Goal: Transaction & Acquisition: Purchase product/service

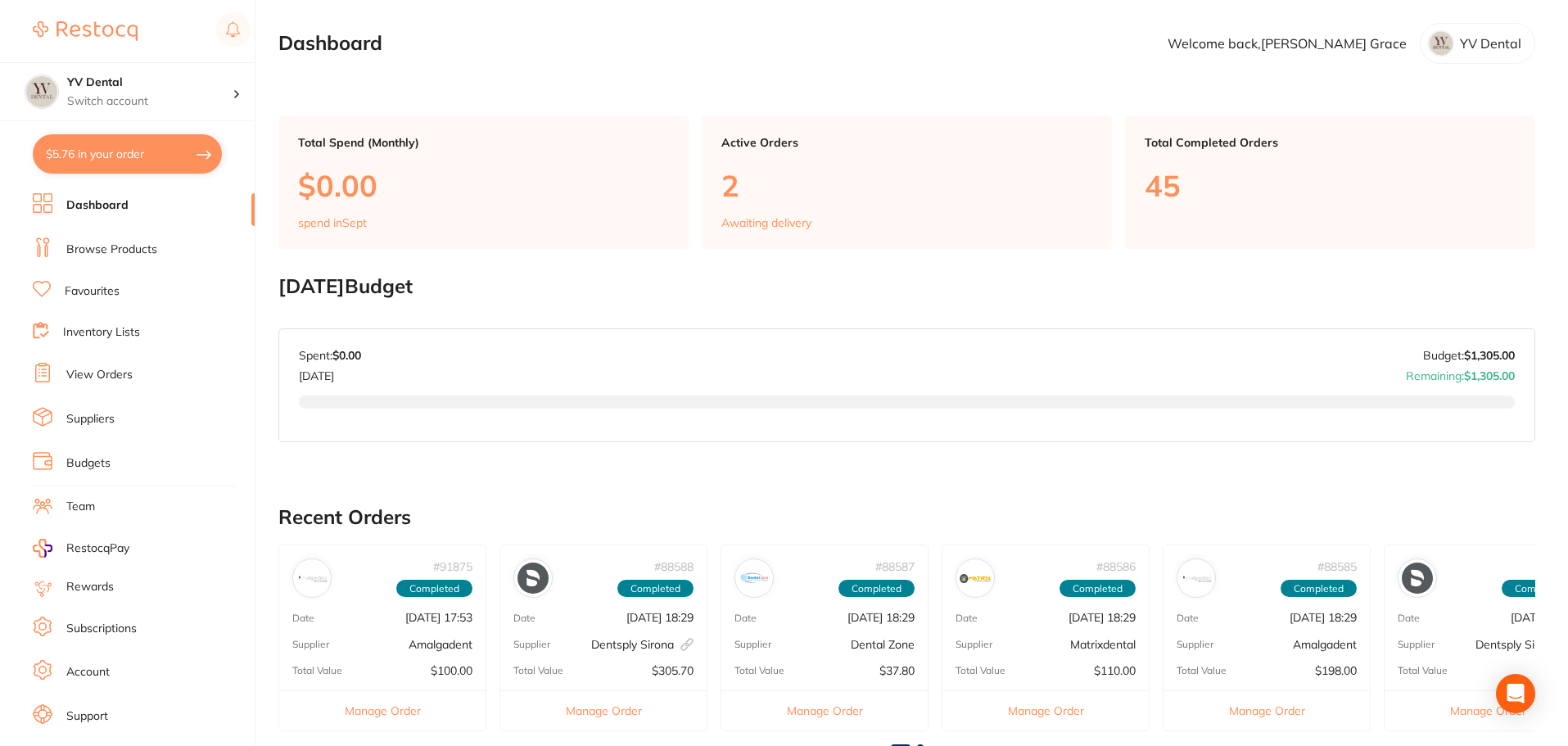
click at [141, 153] on button "$5.76 in your order" at bounding box center [127, 153] width 189 height 39
checkbox input "true"
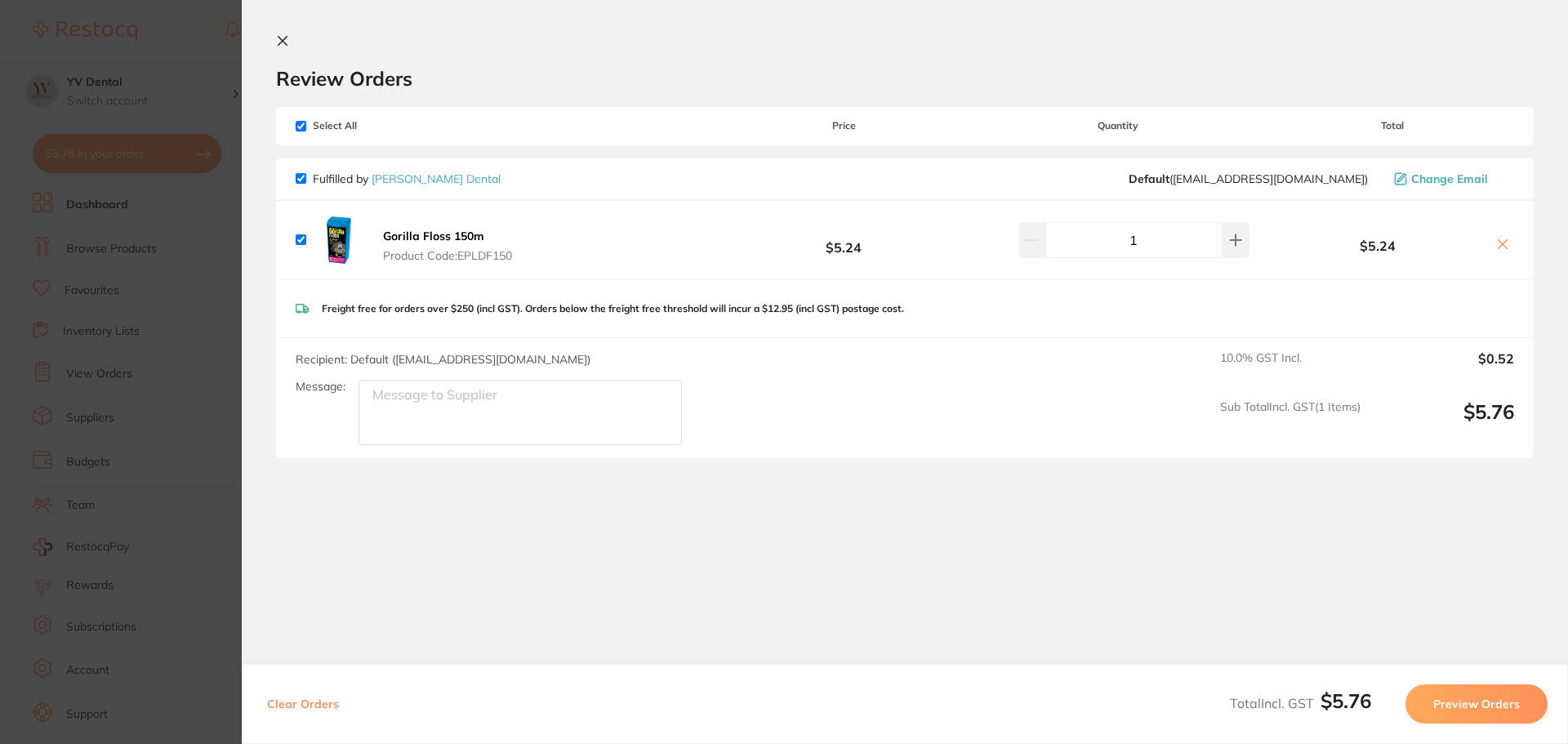
drag, startPoint x: 661, startPoint y: 556, endPoint x: 645, endPoint y: 553, distance: 16.3
click at [665, 557] on section "Review Orders Your orders are being processed and we will notify you once we ha…" at bounding box center [904, 357] width 1326 height 715
click at [272, 36] on section "Review Orders Your orders are being processed and we will notify you once we ha…" at bounding box center [904, 357] width 1326 height 715
click at [281, 34] on section "Review Orders Your orders are being processed and we will notify you once we ha…" at bounding box center [904, 357] width 1326 height 715
click at [280, 37] on icon at bounding box center [283, 41] width 13 height 13
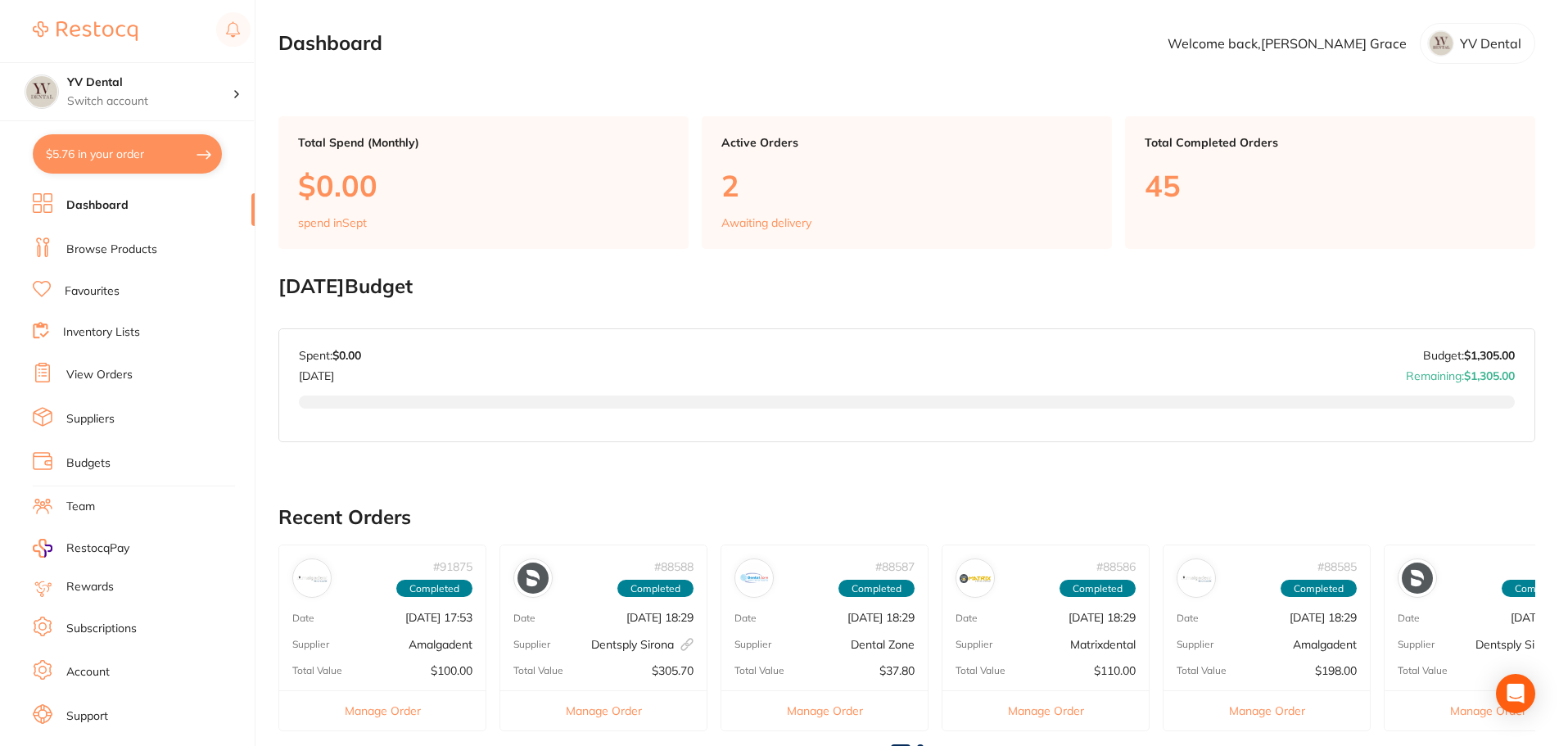
click at [112, 250] on link "Browse Products" at bounding box center [111, 249] width 91 height 16
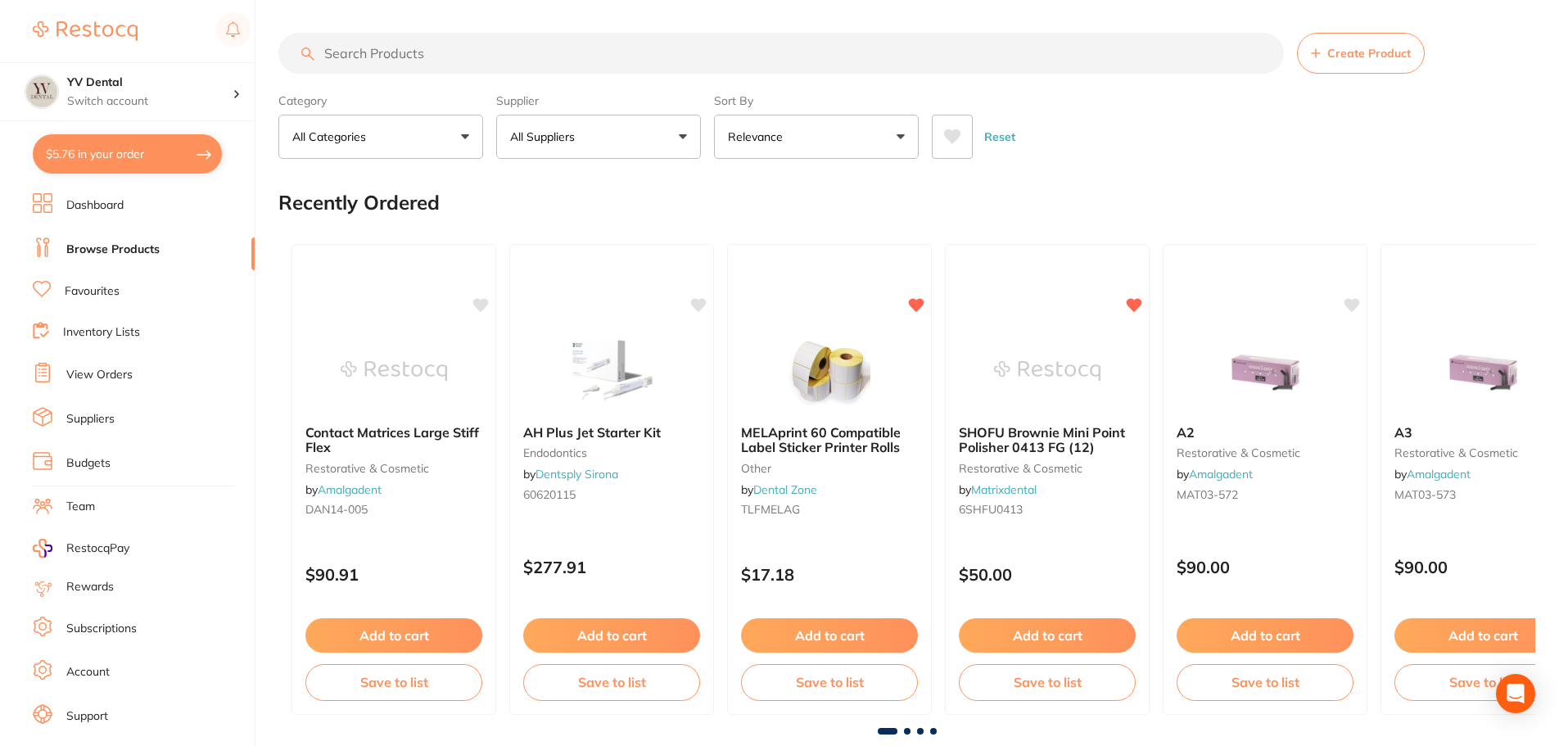
click at [624, 58] on input "search" at bounding box center [781, 53] width 1006 height 41
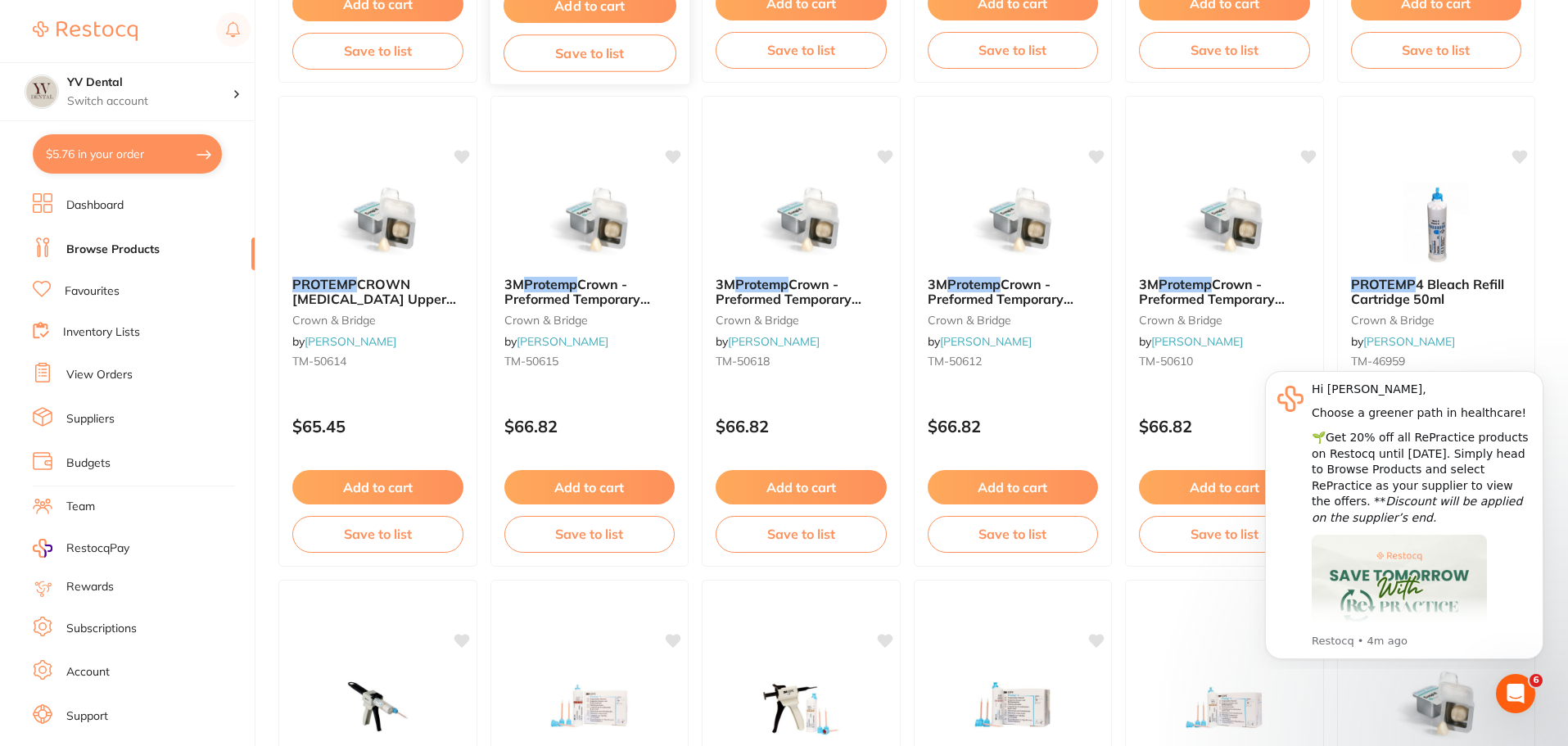
scroll to position [654, 0]
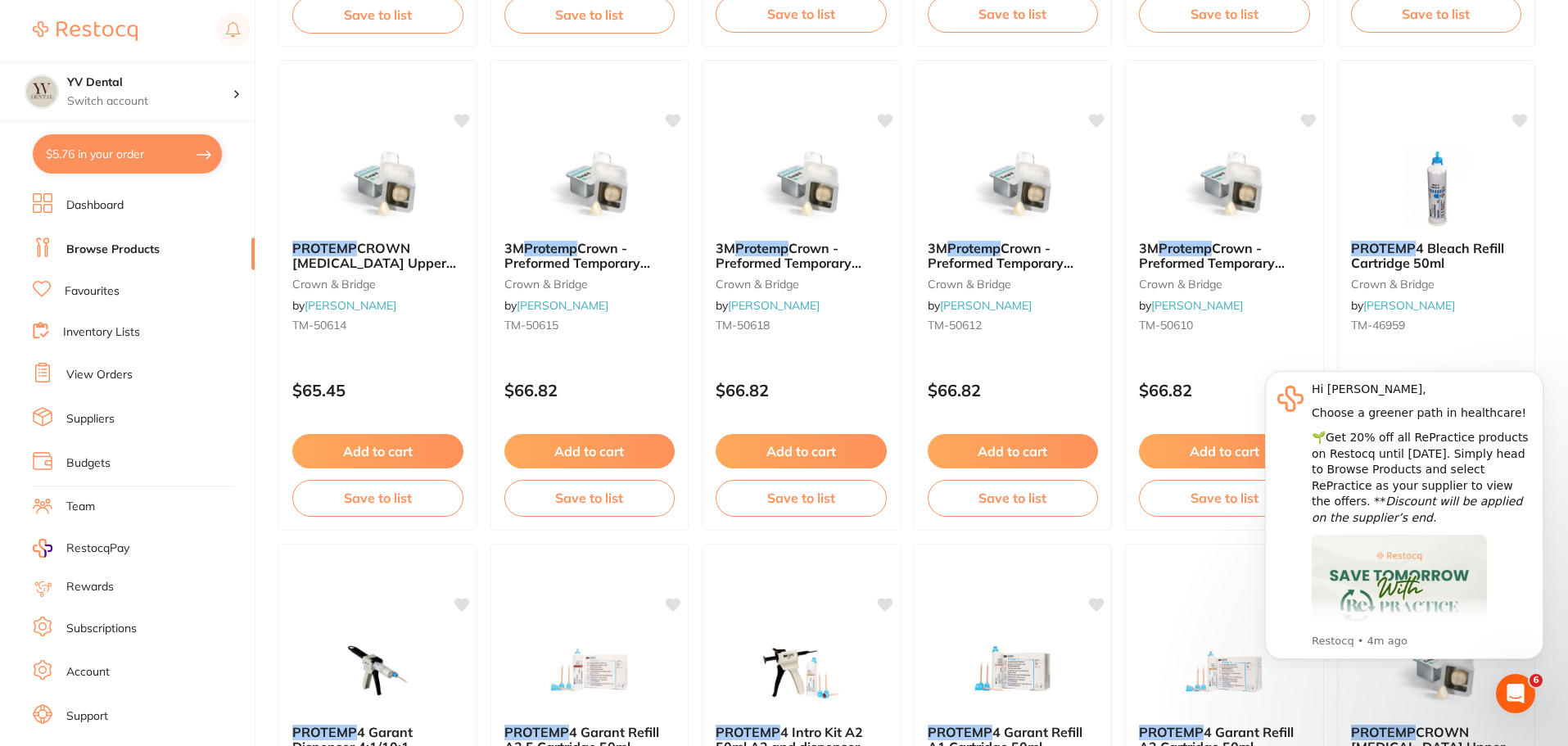
click at [104, 149] on button "$5.76 in your order" at bounding box center [127, 153] width 189 height 39
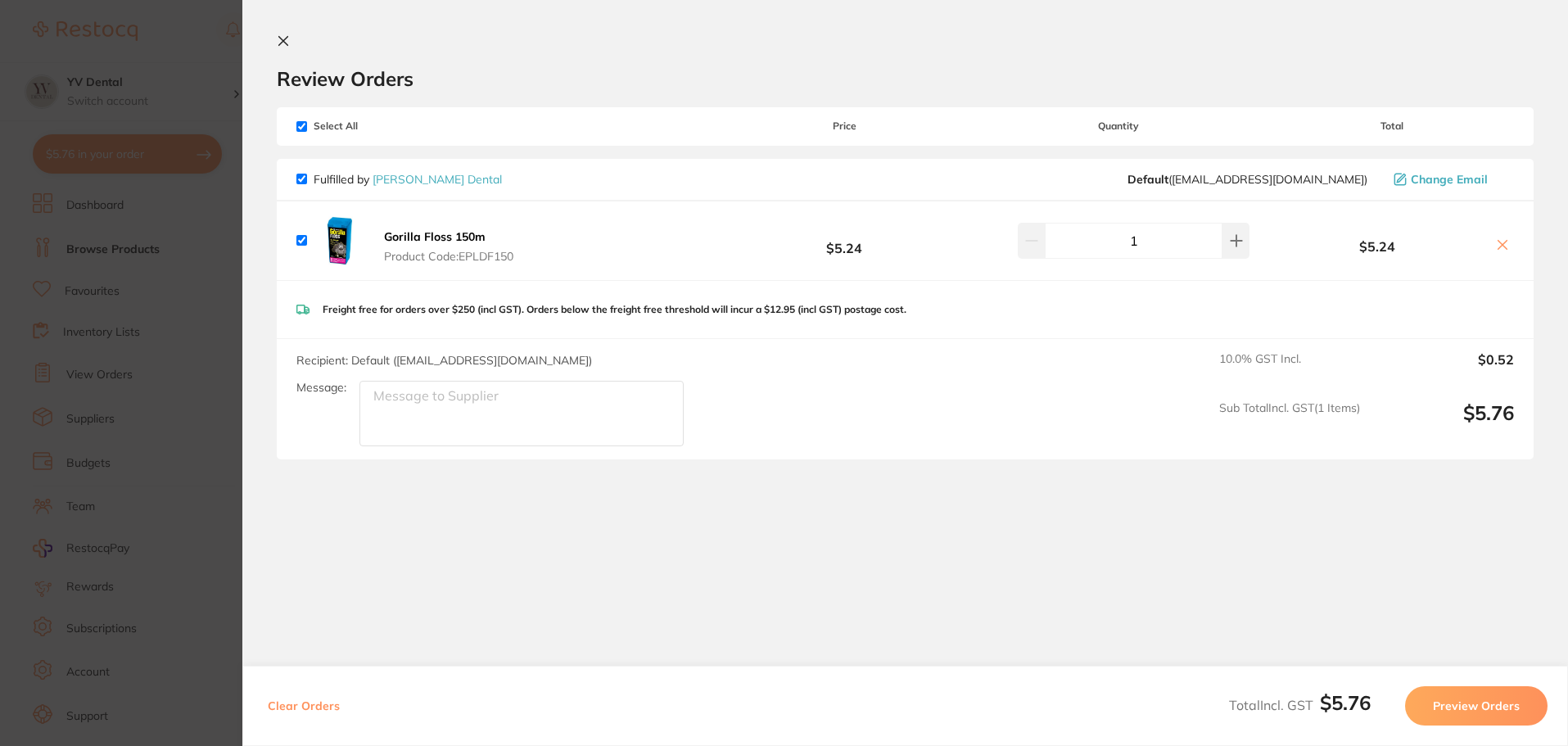
scroll to position [0, 0]
click at [286, 35] on icon at bounding box center [283, 41] width 13 height 13
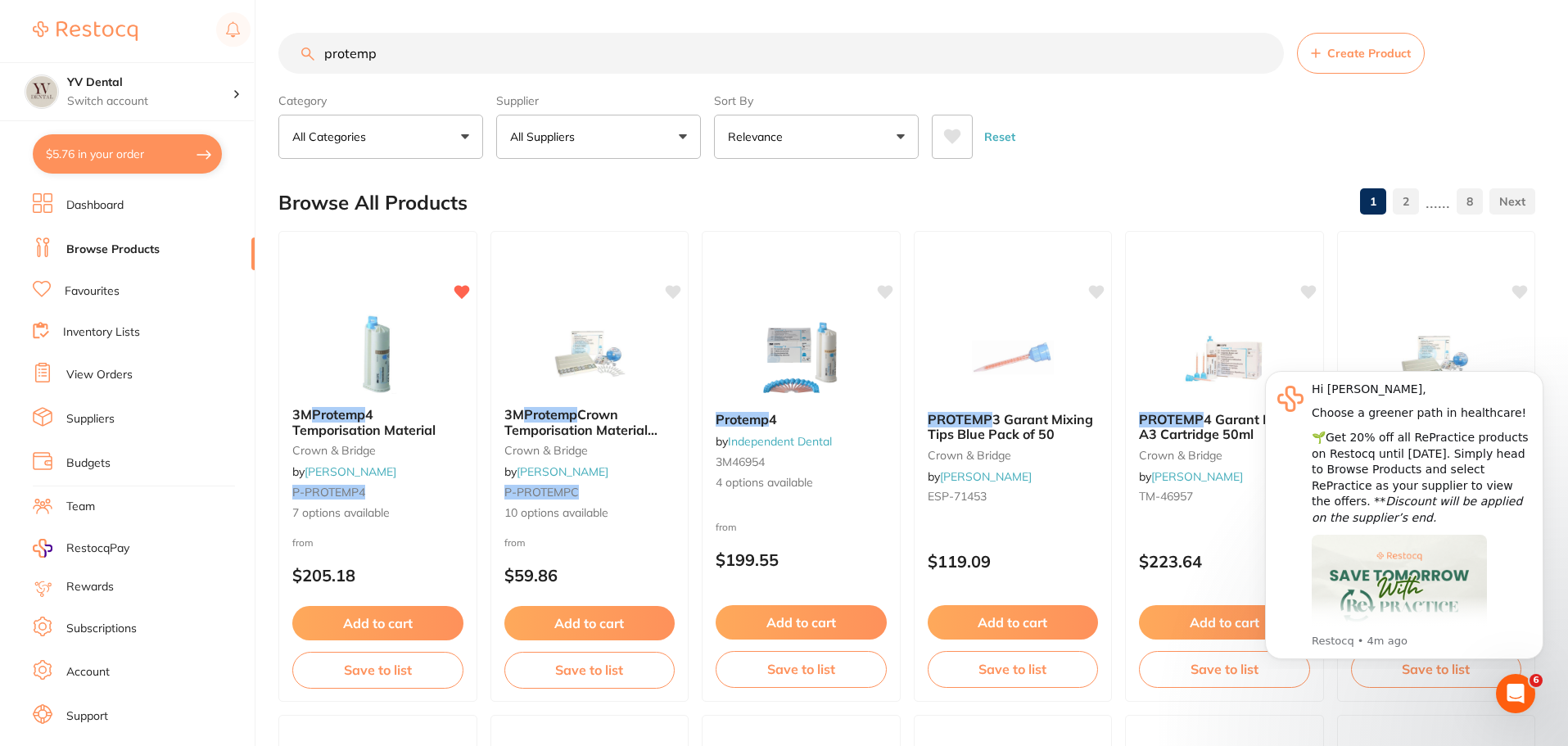
click at [350, 57] on input "protemp" at bounding box center [781, 53] width 1006 height 41
type input "pikster"
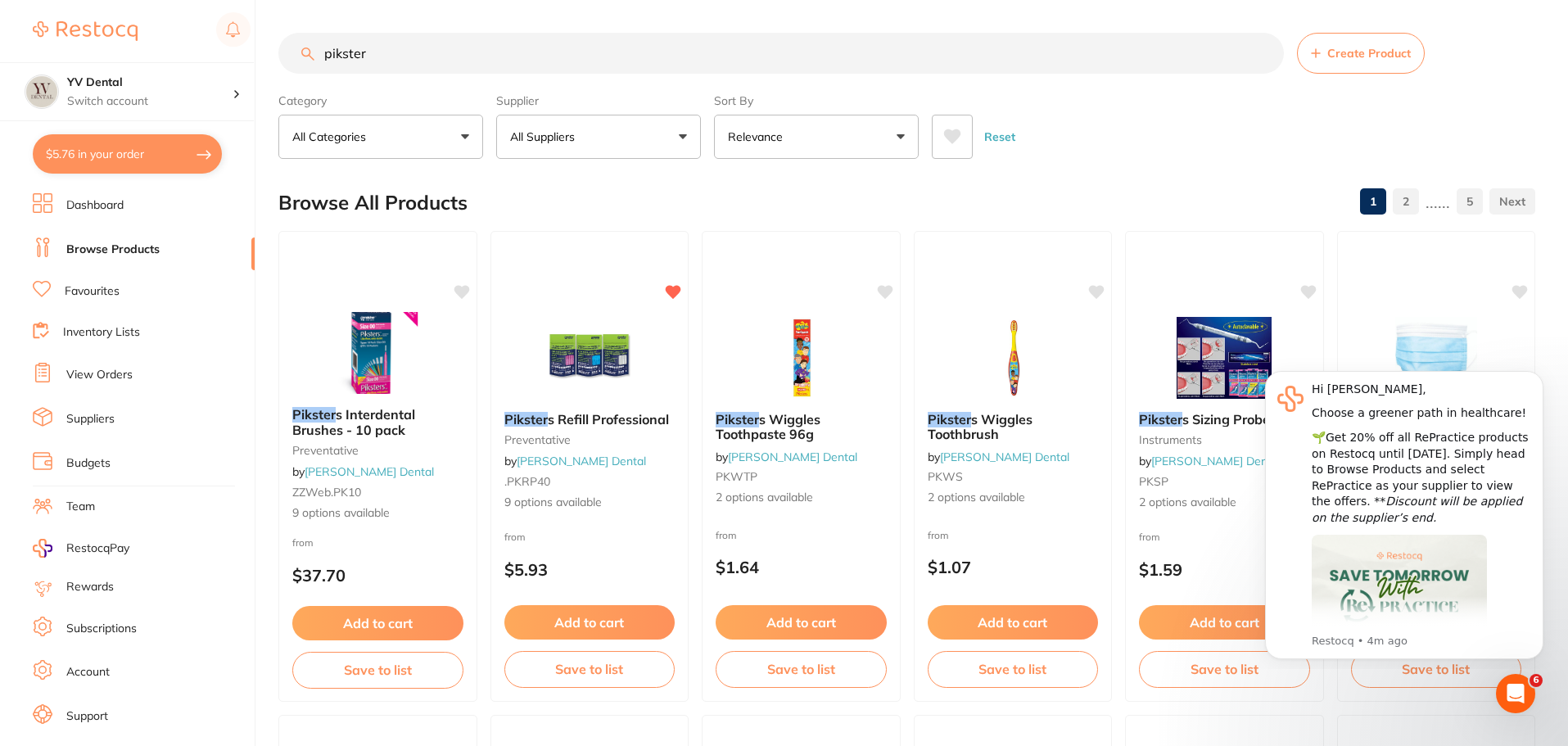
click at [579, 394] on img at bounding box center [590, 357] width 106 height 82
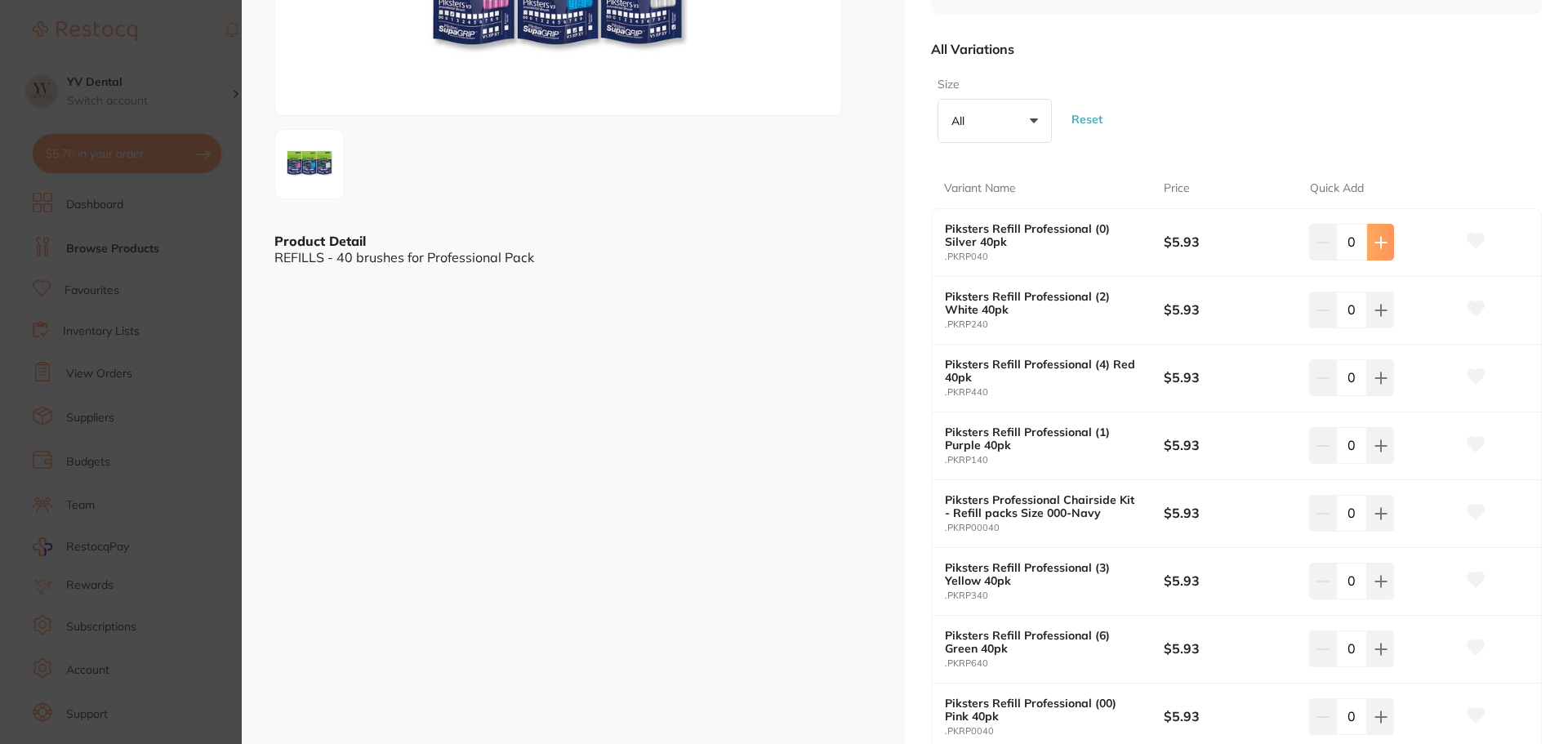
click at [1378, 246] on icon at bounding box center [1381, 242] width 11 height 11
type input "1"
click at [1377, 317] on button at bounding box center [1380, 309] width 27 height 36
type input "1"
click at [1384, 384] on button at bounding box center [1380, 377] width 27 height 36
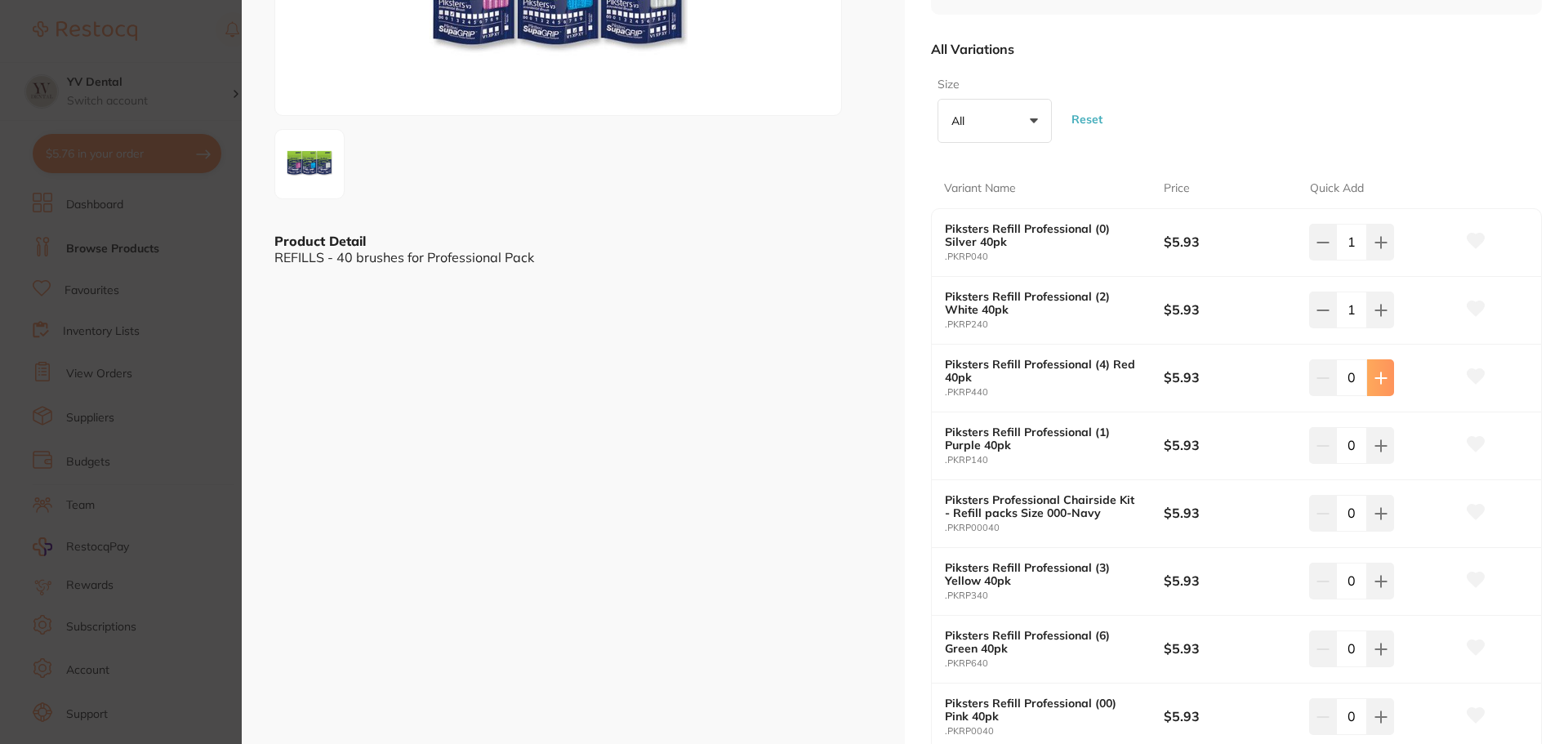
type input "1"
click at [1380, 447] on icon at bounding box center [1381, 445] width 13 height 13
type input "1"
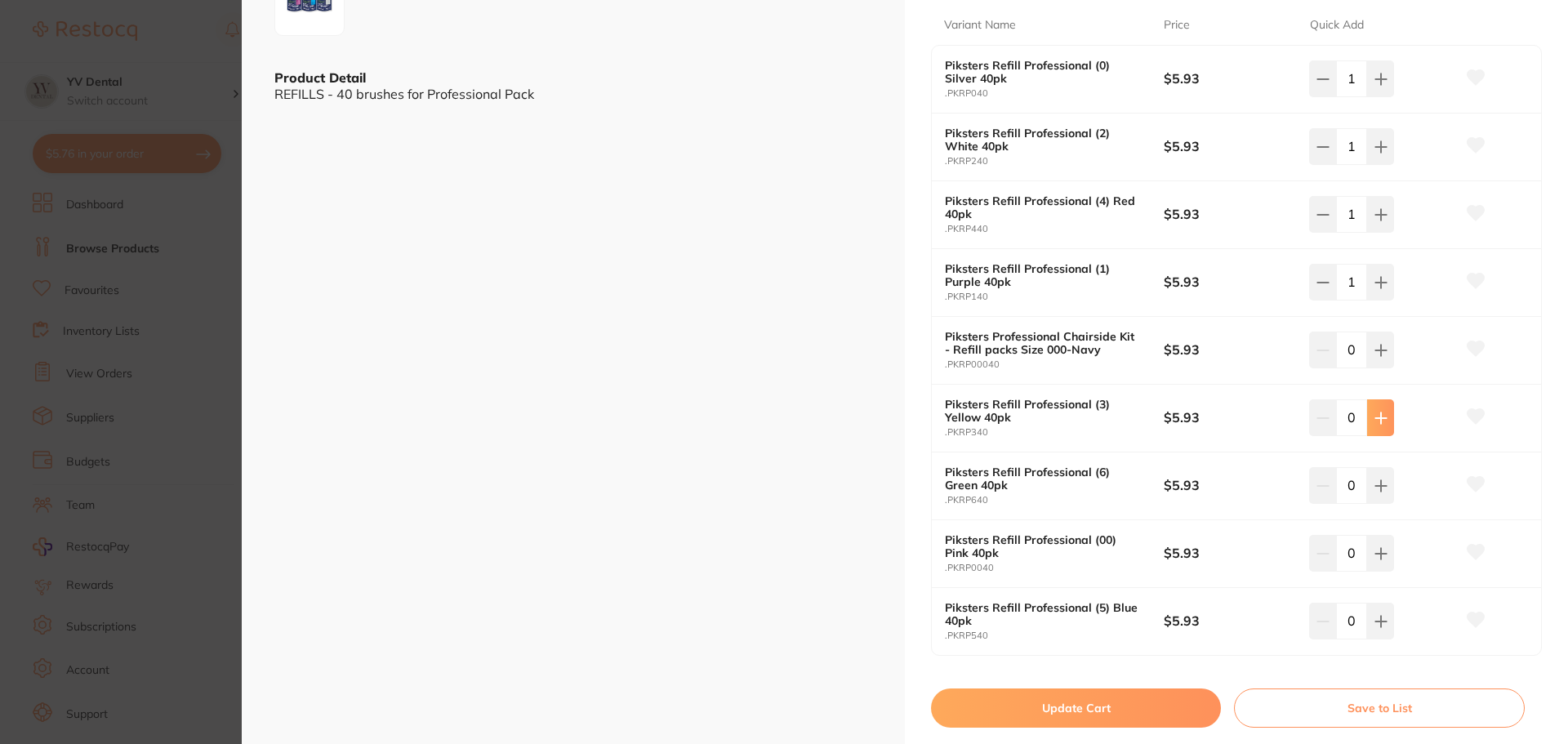
click at [1371, 430] on button at bounding box center [1380, 417] width 27 height 36
type input "1"
click at [1380, 554] on icon at bounding box center [1381, 553] width 13 height 13
click at [1320, 556] on icon at bounding box center [1323, 553] width 13 height 13
type input "0"
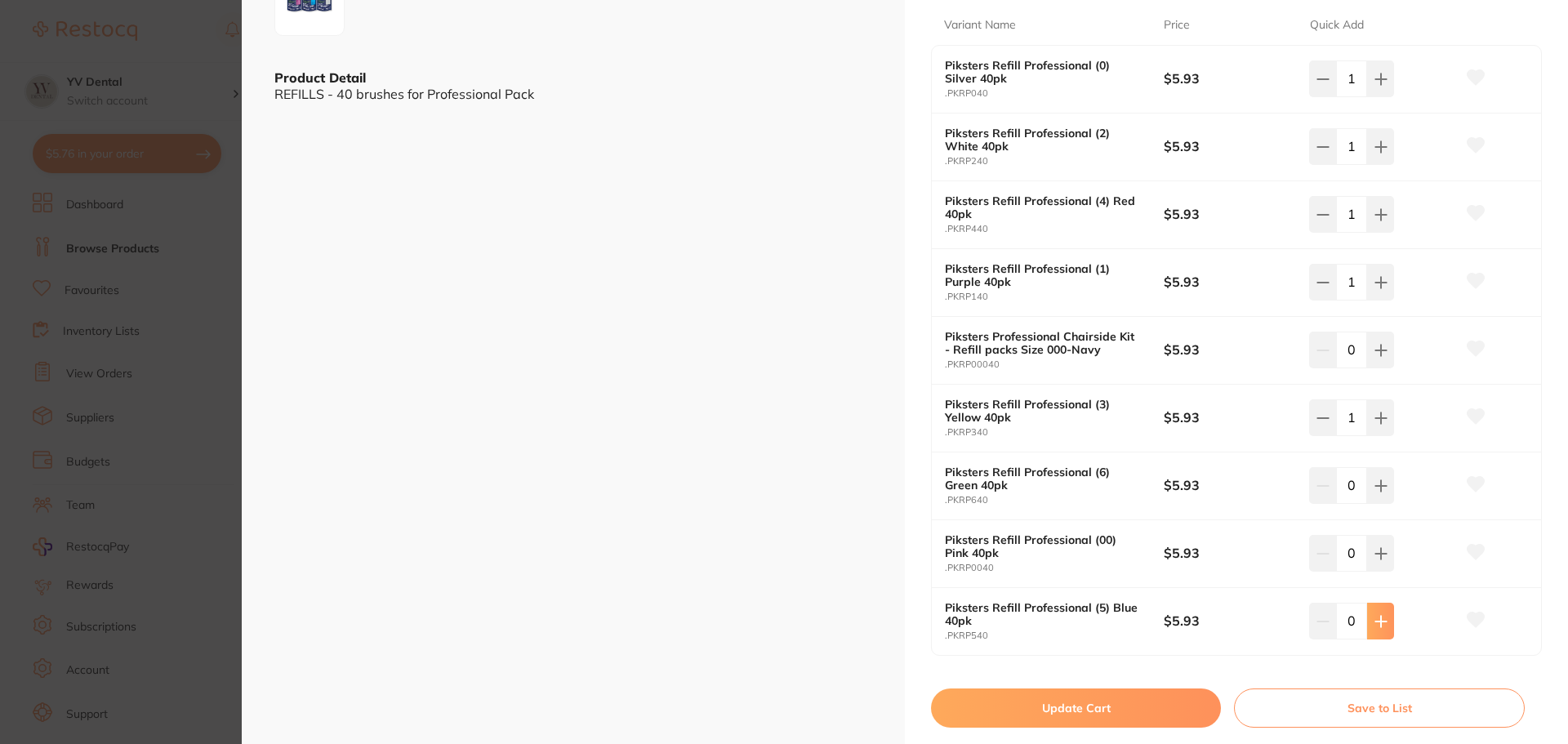
click at [1375, 622] on icon at bounding box center [1381, 621] width 11 height 11
type input "1"
click at [1090, 707] on button "Update Cart" at bounding box center [1075, 707] width 290 height 39
checkbox input "false"
